Goal: Task Accomplishment & Management: Use online tool/utility

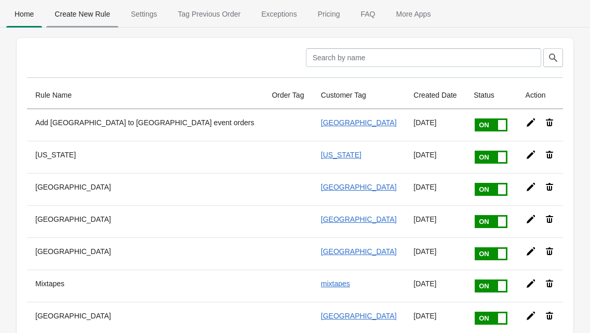
click at [102, 20] on span "Create New Rule" at bounding box center [82, 14] width 72 height 19
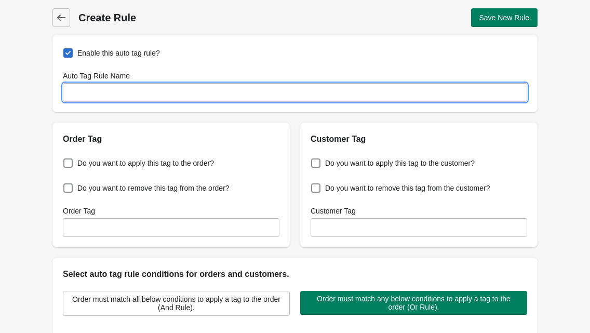
click at [196, 97] on input "Auto Tag Rule Name" at bounding box center [295, 92] width 465 height 19
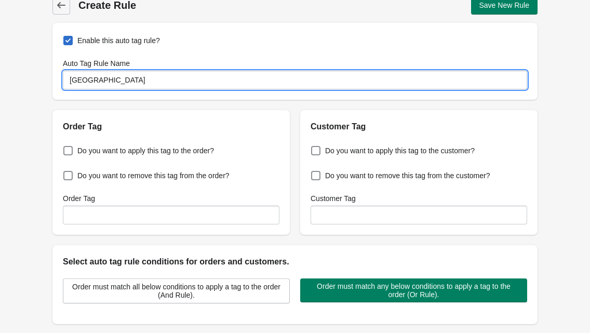
scroll to position [22, 0]
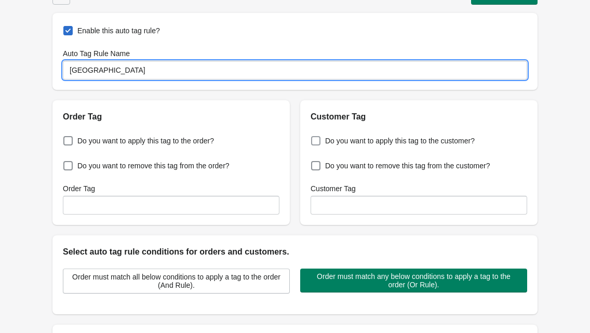
type input "[GEOGRAPHIC_DATA]"
click at [313, 140] on span at bounding box center [315, 140] width 9 height 9
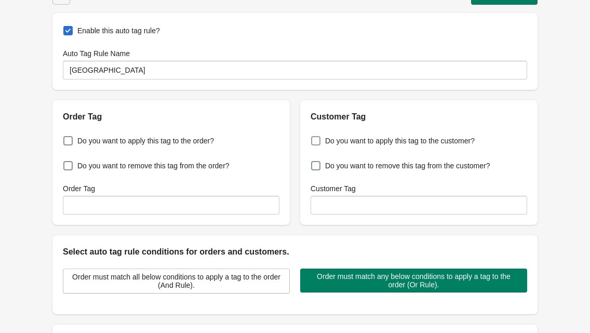
click at [313, 138] on input "Do you want to apply this tag to the customer?" at bounding box center [313, 138] width 1 height 1
checkbox input "true"
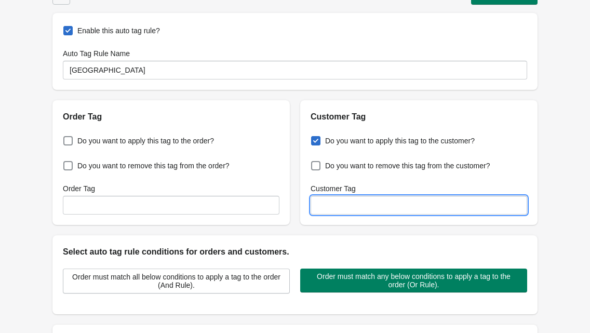
click at [345, 213] on input "Customer Tag" at bounding box center [419, 205] width 217 height 19
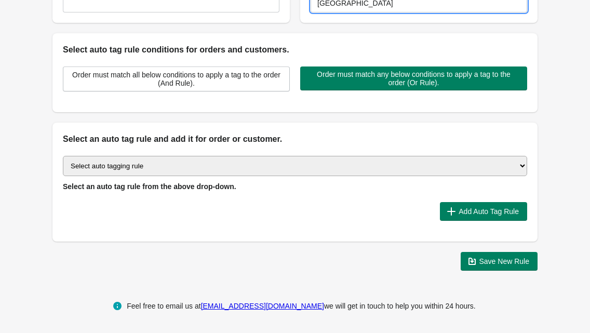
scroll to position [223, 0]
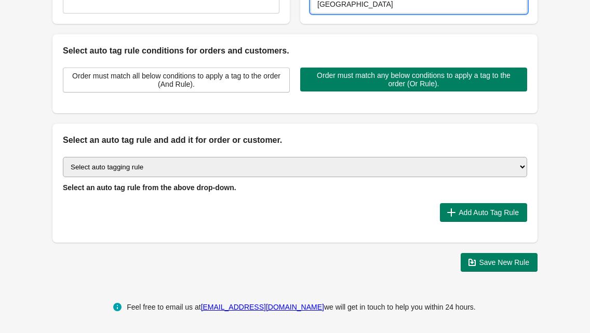
type input "[GEOGRAPHIC_DATA]"
click at [379, 170] on select "Select auto tagging rule Tag by order amount Tag based on the order count (Volu…" at bounding box center [295, 167] width 465 height 20
select select "51"
click at [63, 157] on select "Select auto tagging rule Tag by order amount Tag based on the order count (Volu…" at bounding box center [295, 167] width 465 height 20
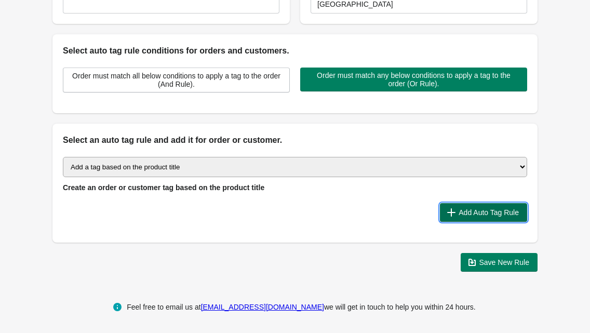
click at [494, 208] on span "Add Auto Tag Rule" at bounding box center [489, 212] width 60 height 8
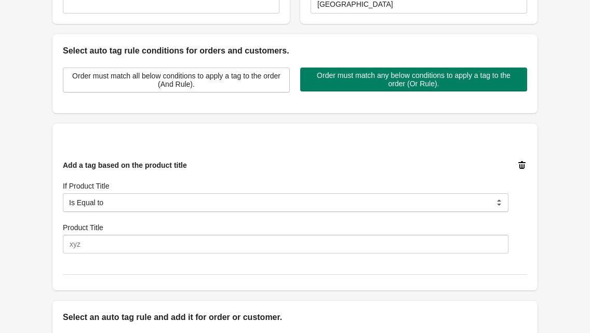
click at [219, 192] on div "If Product Title Is Equal to Contain Is not Equal to Does not Contain Start Wit…" at bounding box center [286, 196] width 446 height 31
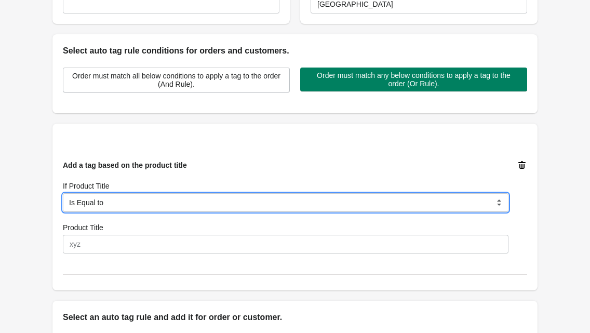
click at [200, 202] on select "Is Equal to Contain Is not Equal to Does not Contain Start With" at bounding box center [286, 202] width 446 height 19
select select "5"
click at [63, 193] on select "Is Equal to Contain Is not Equal to Does not Contain Start With" at bounding box center [286, 202] width 446 height 19
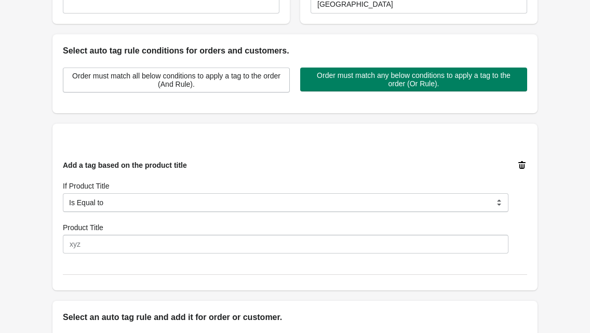
click at [137, 234] on div "Product Title" at bounding box center [286, 237] width 446 height 31
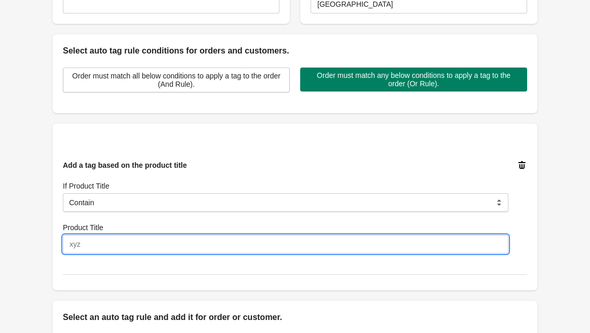
click at [145, 241] on input "Product Title" at bounding box center [286, 244] width 446 height 19
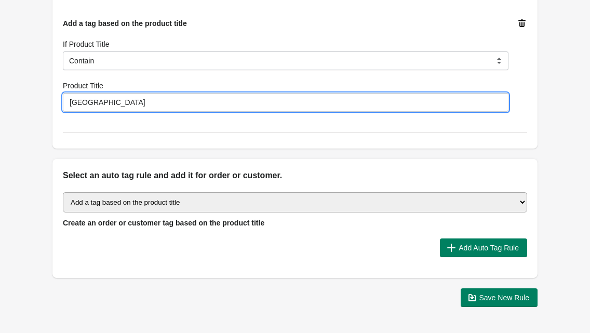
scroll to position [402, 0]
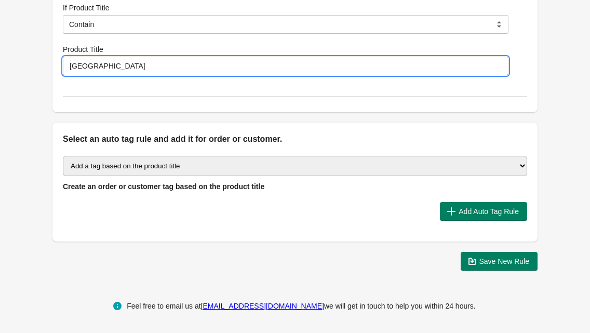
type input "[GEOGRAPHIC_DATA]"
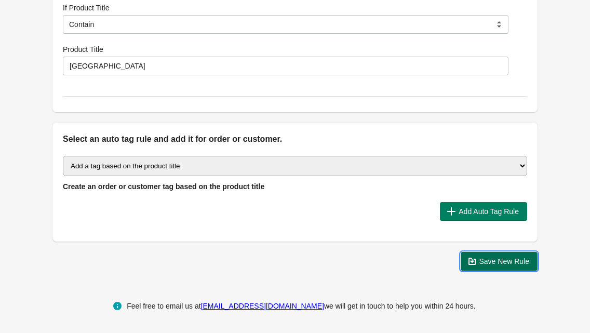
click at [484, 264] on span "Save New Rule" at bounding box center [505, 261] width 50 height 8
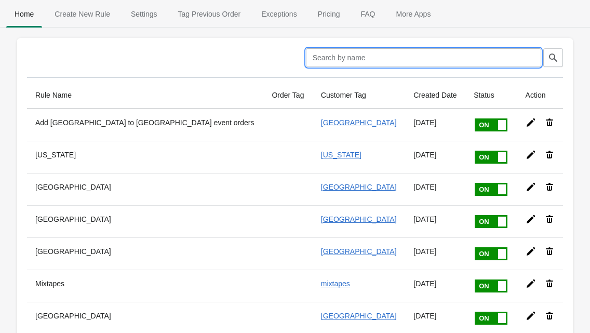
click at [461, 61] on input "text" at bounding box center [423, 57] width 235 height 19
type input "T"
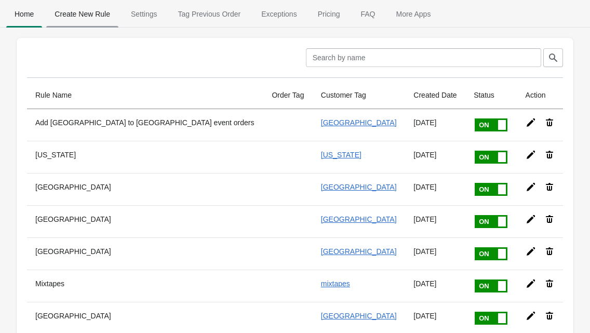
click at [92, 16] on span "Create New Rule" at bounding box center [82, 14] width 72 height 19
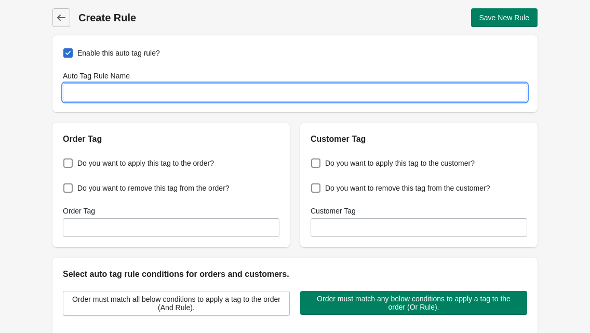
click at [312, 94] on input "Auto Tag Rule Name" at bounding box center [295, 92] width 465 height 19
type input "[GEOGRAPHIC_DATA]"
click at [392, 157] on label "Do you want to apply this tag to the customer?" at bounding box center [393, 163] width 164 height 15
click at [314, 160] on input "Do you want to apply this tag to the customer?" at bounding box center [313, 160] width 1 height 1
checkbox input "true"
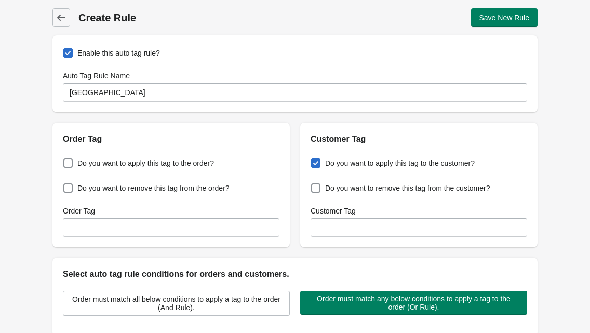
click at [439, 242] on div "Do you want to apply this tag to the customer? Do you want to remove this tag f…" at bounding box center [418, 196] width 237 height 102
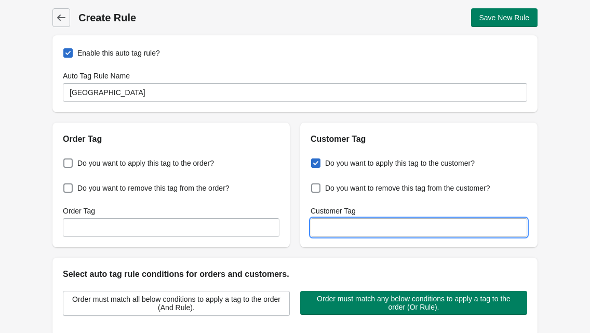
click at [395, 219] on input "Customer Tag" at bounding box center [419, 227] width 217 height 19
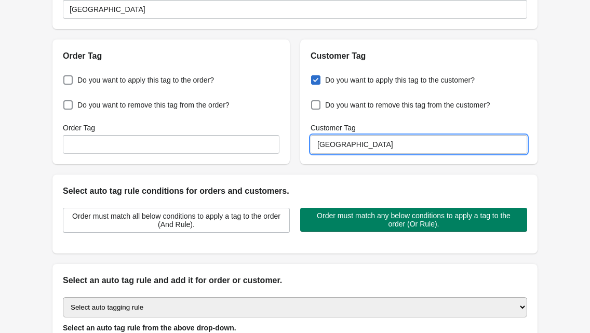
scroll to position [196, 0]
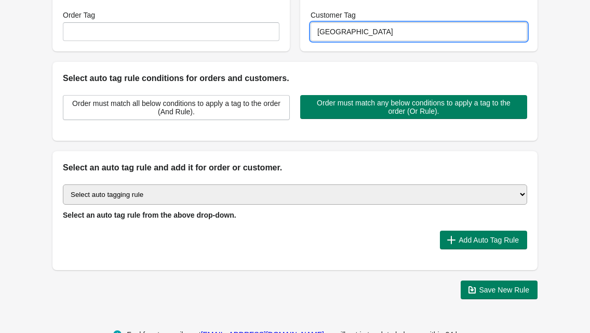
type input "[GEOGRAPHIC_DATA]"
click at [232, 196] on select "Select auto tagging rule Tag by order amount Tag based on the order count (Volu…" at bounding box center [295, 194] width 465 height 20
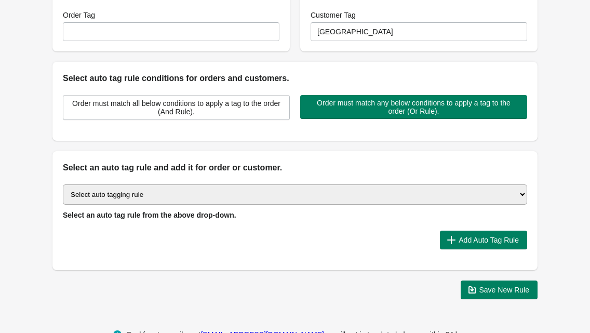
select select "51"
click at [63, 184] on select "Select auto tagging rule Tag by order amount Tag based on the order count (Volu…" at bounding box center [295, 194] width 465 height 20
click at [480, 255] on div "Select auto tagging rule Tag by order amount Tag based on the order count (Volu…" at bounding box center [294, 222] width 485 height 96
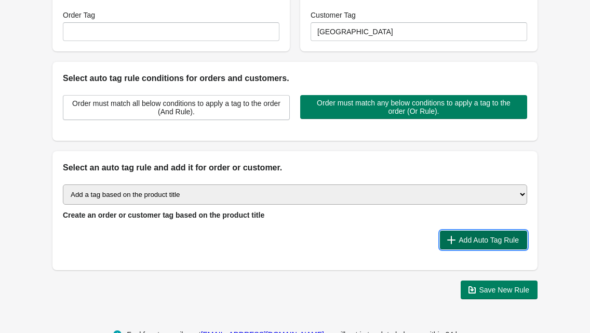
click at [474, 241] on span "Add Auto Tag Rule" at bounding box center [489, 240] width 60 height 8
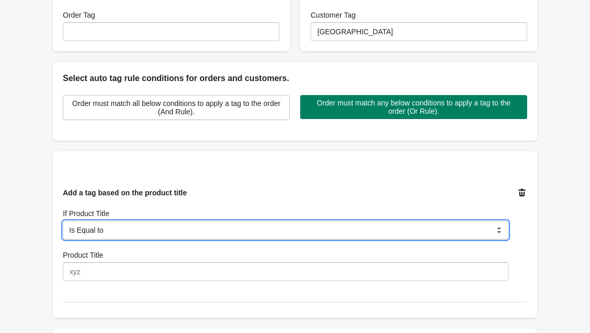
click at [177, 228] on select "Is Equal to Contain Is not Equal to Does not Contain Start With" at bounding box center [286, 230] width 446 height 19
click at [63, 221] on select "Is Equal to Contain Is not Equal to Does not Contain Start With" at bounding box center [286, 230] width 446 height 19
click at [118, 232] on select "Is Equal to Contain Is not Equal to Does not Contain Start With" at bounding box center [286, 230] width 446 height 19
select select "5"
click at [63, 221] on select "Is Equal to Contain Is not Equal to Does not Contain Start With" at bounding box center [286, 230] width 446 height 19
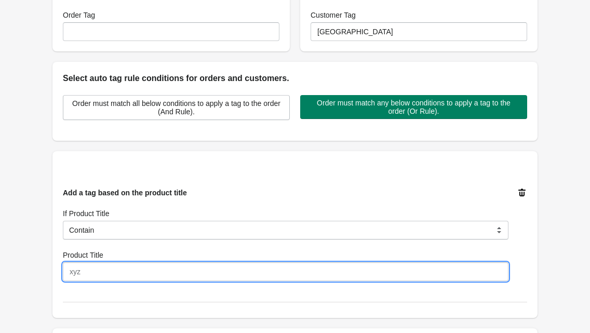
click at [109, 274] on input "Product Title" at bounding box center [286, 271] width 446 height 19
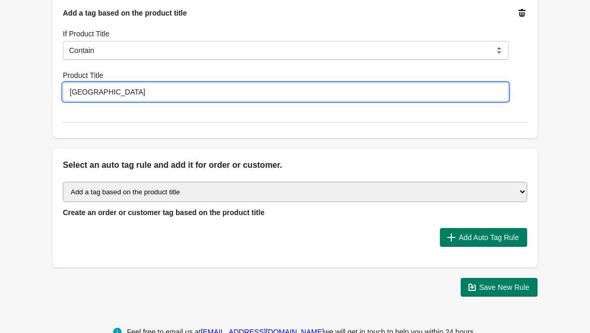
scroll to position [402, 0]
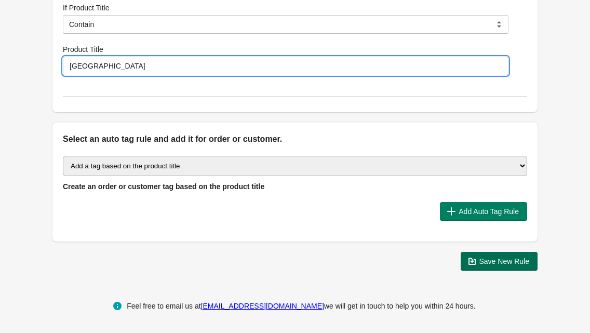
type input "[GEOGRAPHIC_DATA]"
click at [486, 262] on span "Save New Rule" at bounding box center [505, 261] width 50 height 8
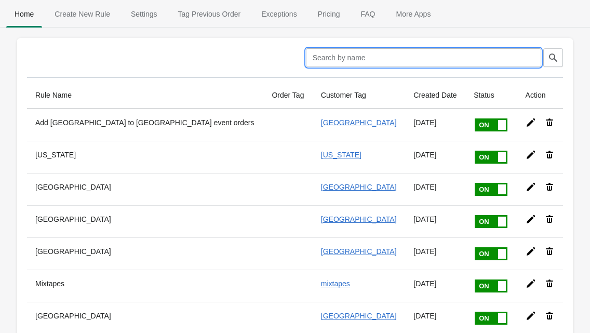
click at [411, 49] on input "text" at bounding box center [423, 57] width 235 height 19
type input "[GEOGRAPHIC_DATA]"
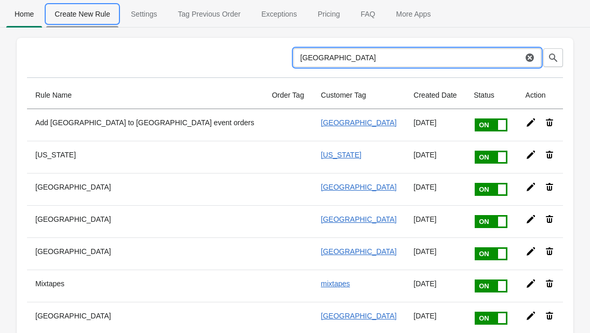
click at [95, 6] on span "Create New Rule" at bounding box center [82, 14] width 72 height 19
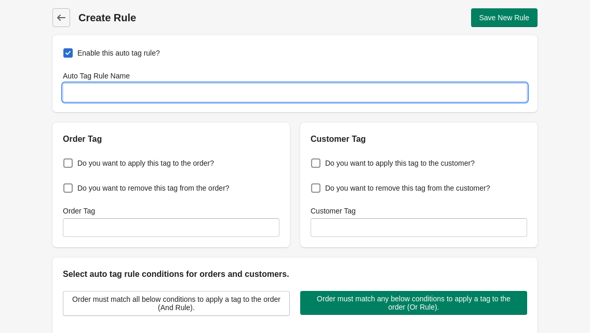
click at [135, 91] on input "Auto Tag Rule Name" at bounding box center [295, 92] width 465 height 19
type input "[GEOGRAPHIC_DATA]"
click at [376, 188] on span "Do you want to remove this tag from the customer?" at bounding box center [407, 188] width 165 height 10
click at [314, 186] on input "Do you want to remove this tag from the customer?" at bounding box center [313, 185] width 1 height 1
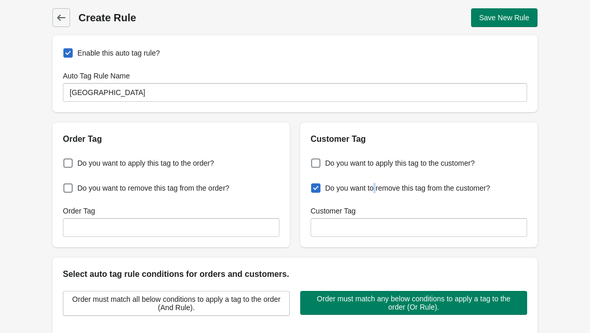
click at [376, 188] on span "Do you want to remove this tag from the customer?" at bounding box center [407, 188] width 165 height 10
click at [314, 186] on input "Do you want to remove this tag from the customer?" at bounding box center [313, 185] width 1 height 1
checkbox input "false"
click at [355, 167] on span "Do you want to apply this tag to the customer?" at bounding box center [400, 163] width 150 height 10
click at [314, 161] on input "Do you want to apply this tag to the customer?" at bounding box center [313, 160] width 1 height 1
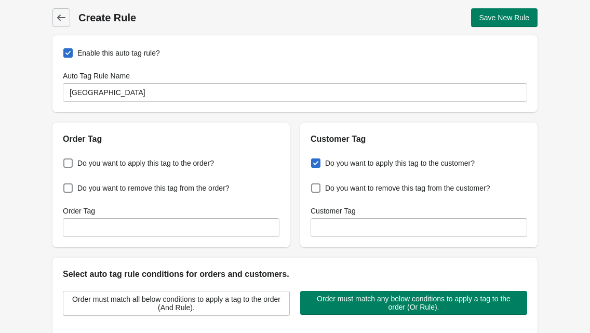
checkbox input "true"
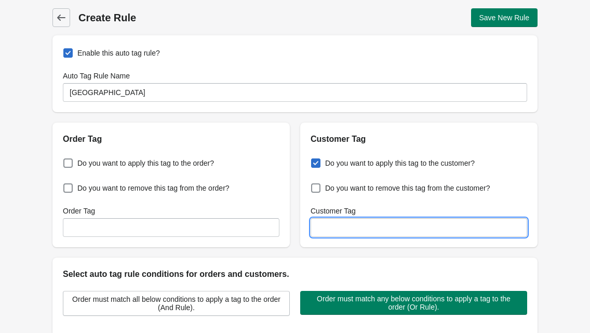
click at [360, 226] on input "Customer Tag" at bounding box center [419, 227] width 217 height 19
paste input "[GEOGRAPHIC_DATA]"
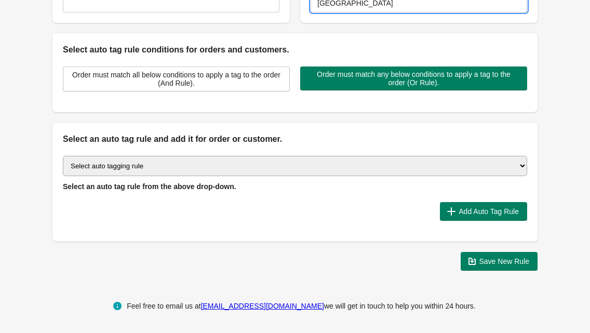
type input "[GEOGRAPHIC_DATA]"
click at [261, 163] on select "Select auto tagging rule Tag by order amount Tag based on the order count (Volu…" at bounding box center [295, 166] width 465 height 20
click at [452, 153] on div "Select auto tagging rule Tag by order amount Tag based on the order count (Volu…" at bounding box center [294, 193] width 485 height 96
click at [229, 181] on div "Select auto tagging rule Tag by order amount Tag based on the order count (Volu…" at bounding box center [295, 174] width 465 height 36
click at [223, 169] on select "Select auto tagging rule Tag by order amount Tag based on the order count (Volu…" at bounding box center [295, 166] width 465 height 20
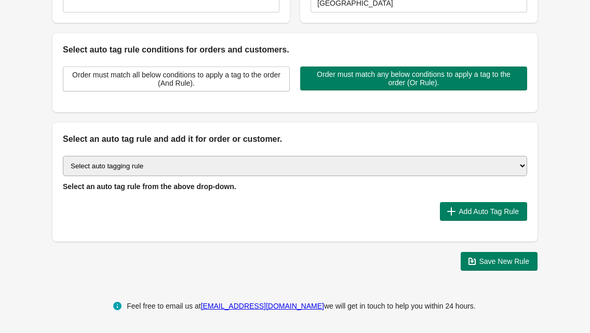
select select "51"
click at [63, 156] on select "Select auto tagging rule Tag by order amount Tag based on the order count (Volu…" at bounding box center [295, 166] width 465 height 20
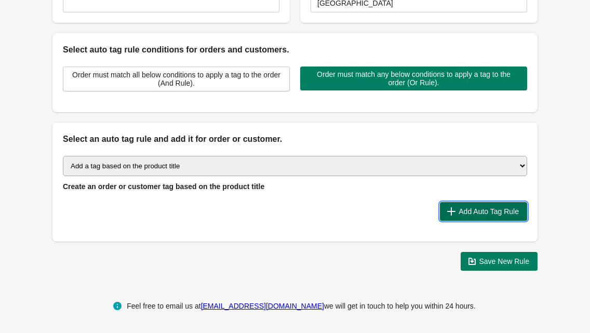
click at [485, 214] on span "Add Auto Tag Rule" at bounding box center [489, 211] width 60 height 8
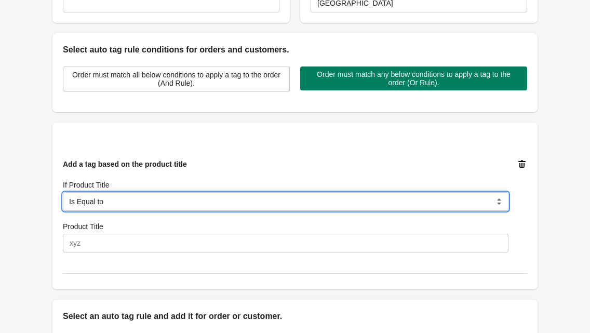
click at [148, 196] on select "Is Equal to Contain Is not Equal to Does not Contain Start With" at bounding box center [286, 201] width 446 height 19
select select "5"
click at [63, 192] on select "Is Equal to Contain Is not Equal to Does not Contain Start With" at bounding box center [286, 201] width 446 height 19
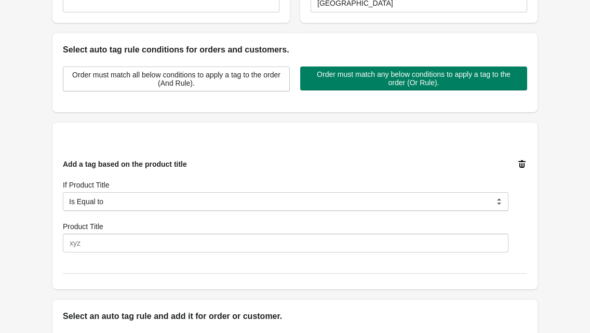
click at [114, 257] on div "Add a tag based on the product title If Product Title Is Equal to Contain Is no…" at bounding box center [295, 206] width 465 height 136
click at [113, 254] on div "Add a tag based on the product title If Product Title Is Equal to Contain Is no…" at bounding box center [295, 206] width 465 height 136
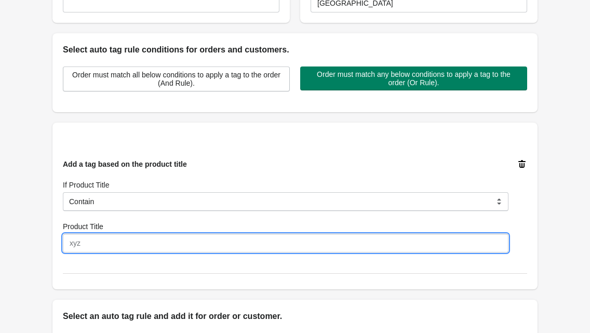
click at [110, 251] on input "Product Title" at bounding box center [286, 243] width 446 height 19
paste input "[GEOGRAPHIC_DATA]"
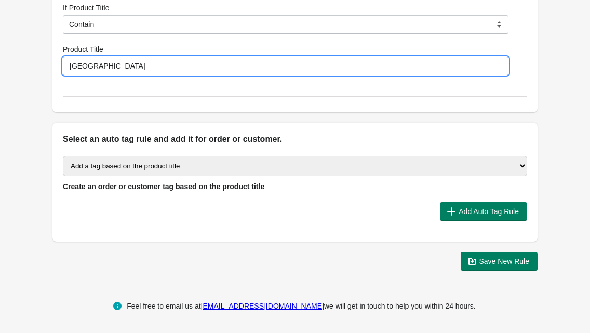
scroll to position [377, 0]
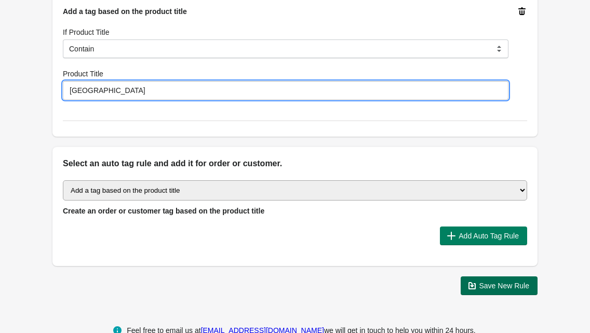
type input "[GEOGRAPHIC_DATA]"
click at [499, 282] on span "Save New Rule" at bounding box center [505, 286] width 50 height 8
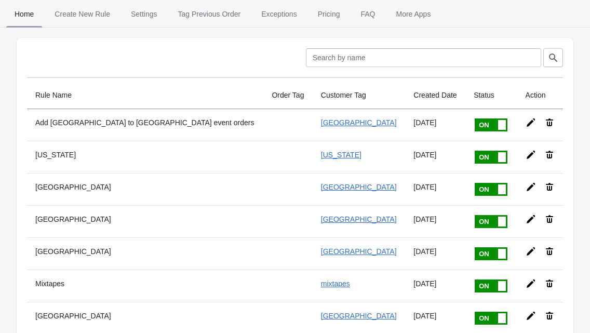
click at [28, 24] on button "Home" at bounding box center [24, 14] width 40 height 27
click at [189, 12] on span "Tag Previous Order" at bounding box center [210, 14] width 80 height 19
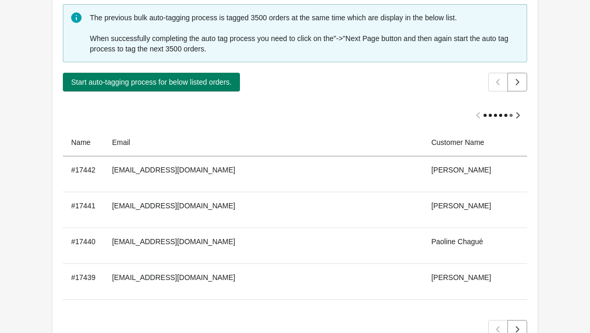
scroll to position [144, 0]
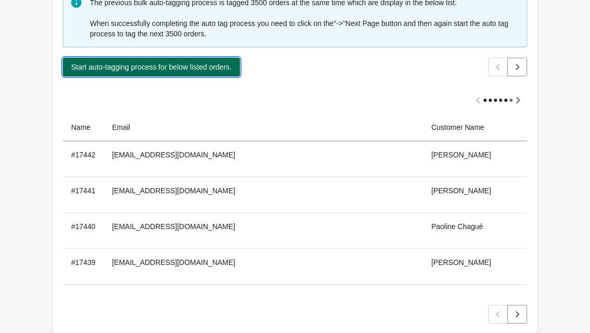
click at [232, 66] on span "Start auto-tagging process for below listed orders." at bounding box center [151, 67] width 161 height 8
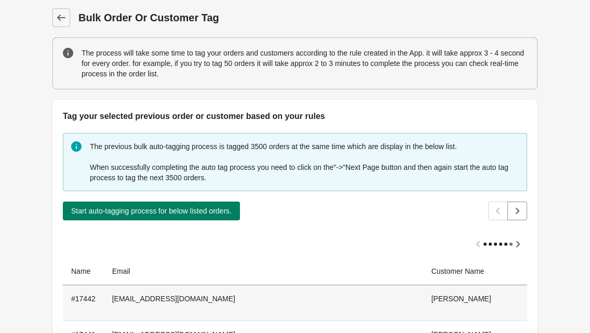
scroll to position [63, 0]
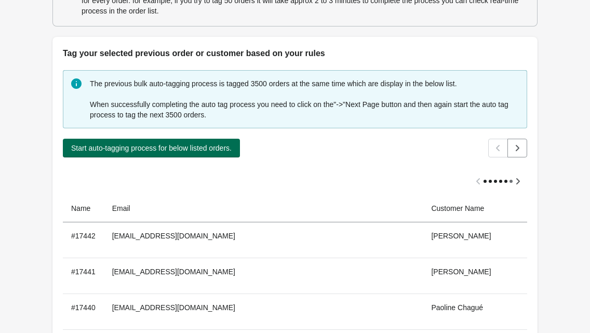
click at [177, 153] on button "Start auto-tagging process for below listed orders." at bounding box center [151, 148] width 177 height 19
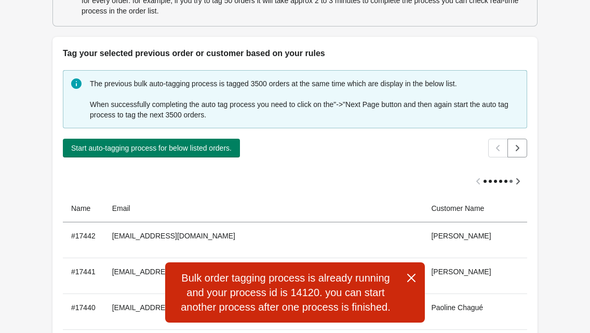
click at [412, 279] on icon "button" at bounding box center [411, 278] width 10 height 10
